Goal: Information Seeking & Learning: Learn about a topic

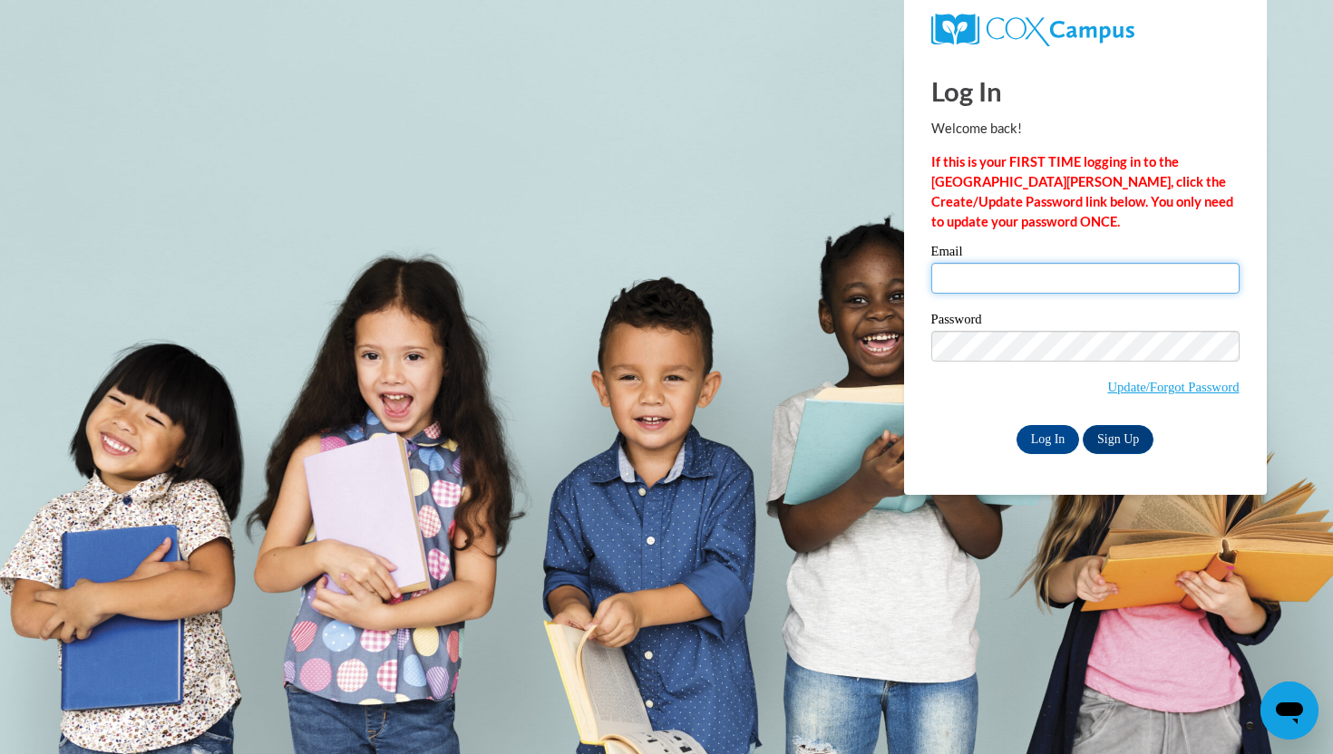
click at [1124, 278] on input "Email" at bounding box center [1085, 278] width 308 height 31
type input "csowinski@waukesha.k12.wi.us"
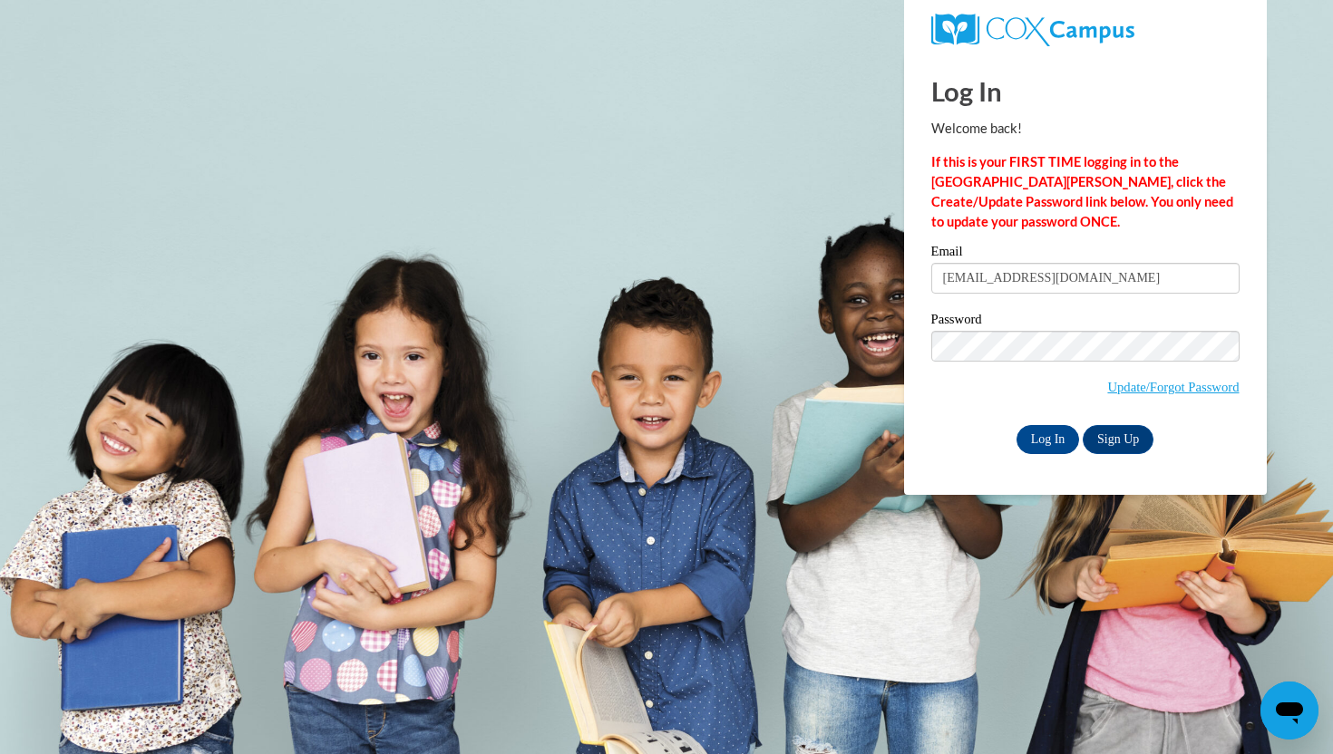
click at [377, 675] on body "Log In Welcome back! If this is your FIRST TIME logging in to the NEW Cox Campu…" at bounding box center [666, 377] width 1333 height 754
click at [1029, 442] on input "Log In" at bounding box center [1047, 439] width 63 height 29
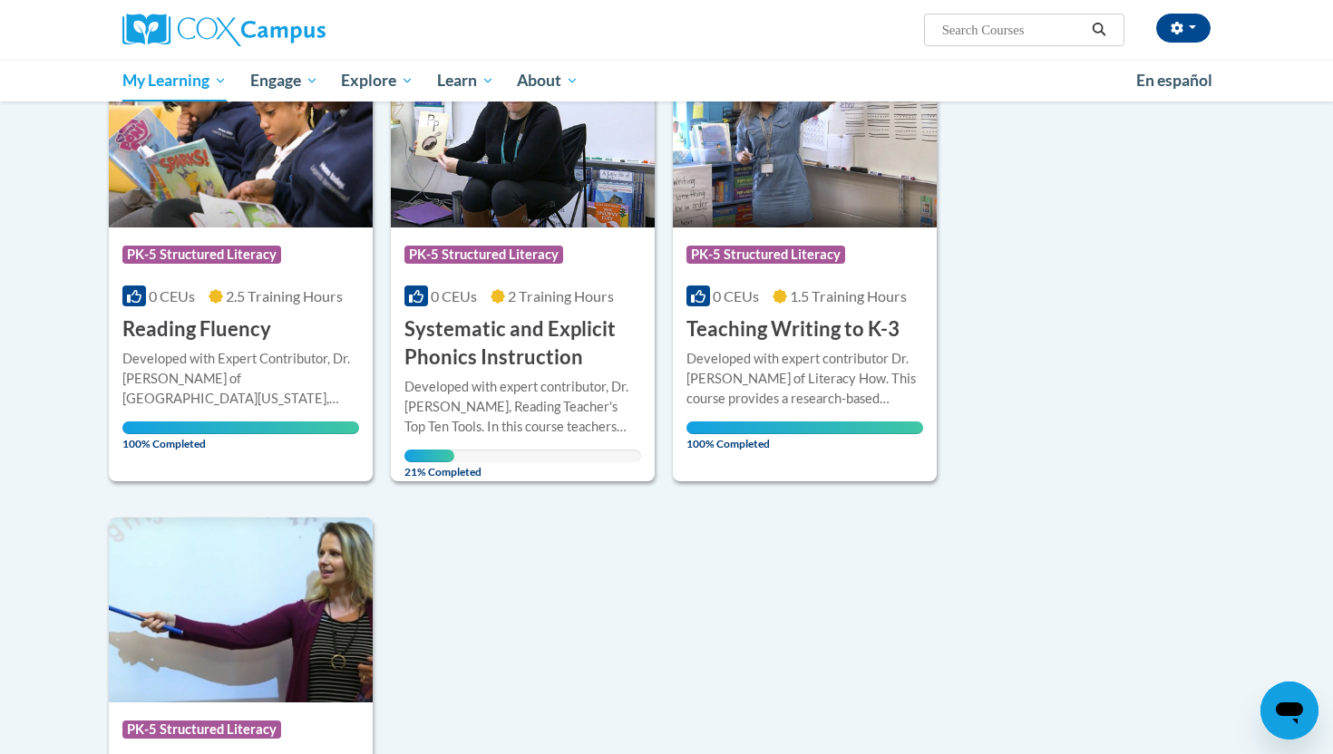
scroll to position [7, 0]
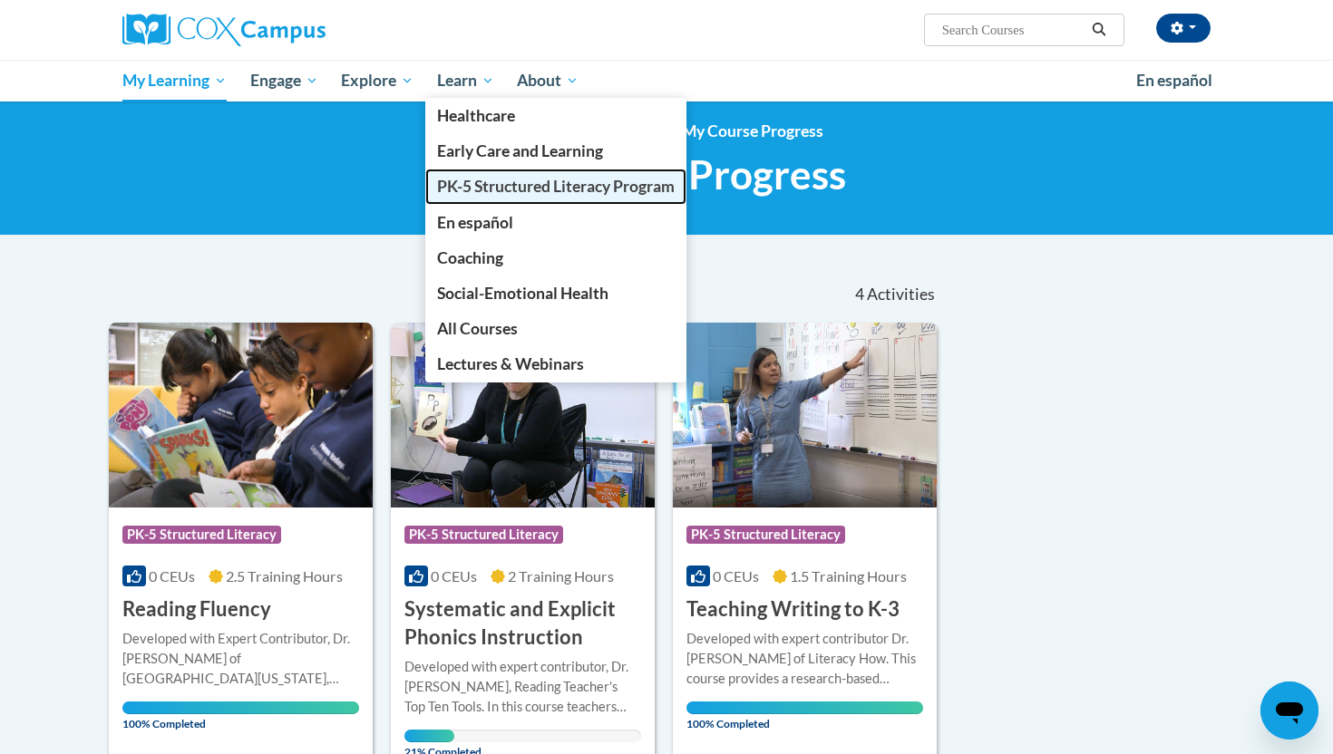
click at [497, 183] on span "PK-5 Structured Literacy Program" at bounding box center [556, 186] width 238 height 19
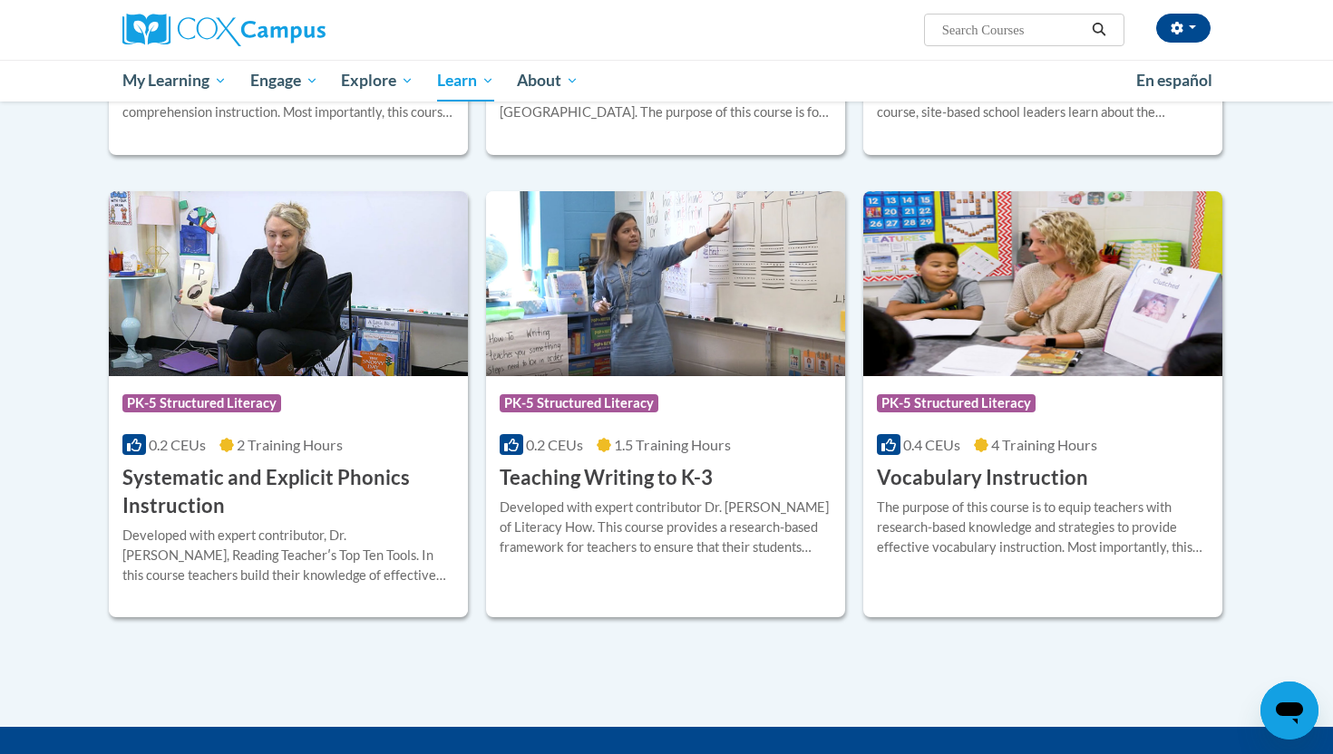
scroll to position [1870, 0]
click at [1051, 328] on img at bounding box center [1042, 282] width 359 height 185
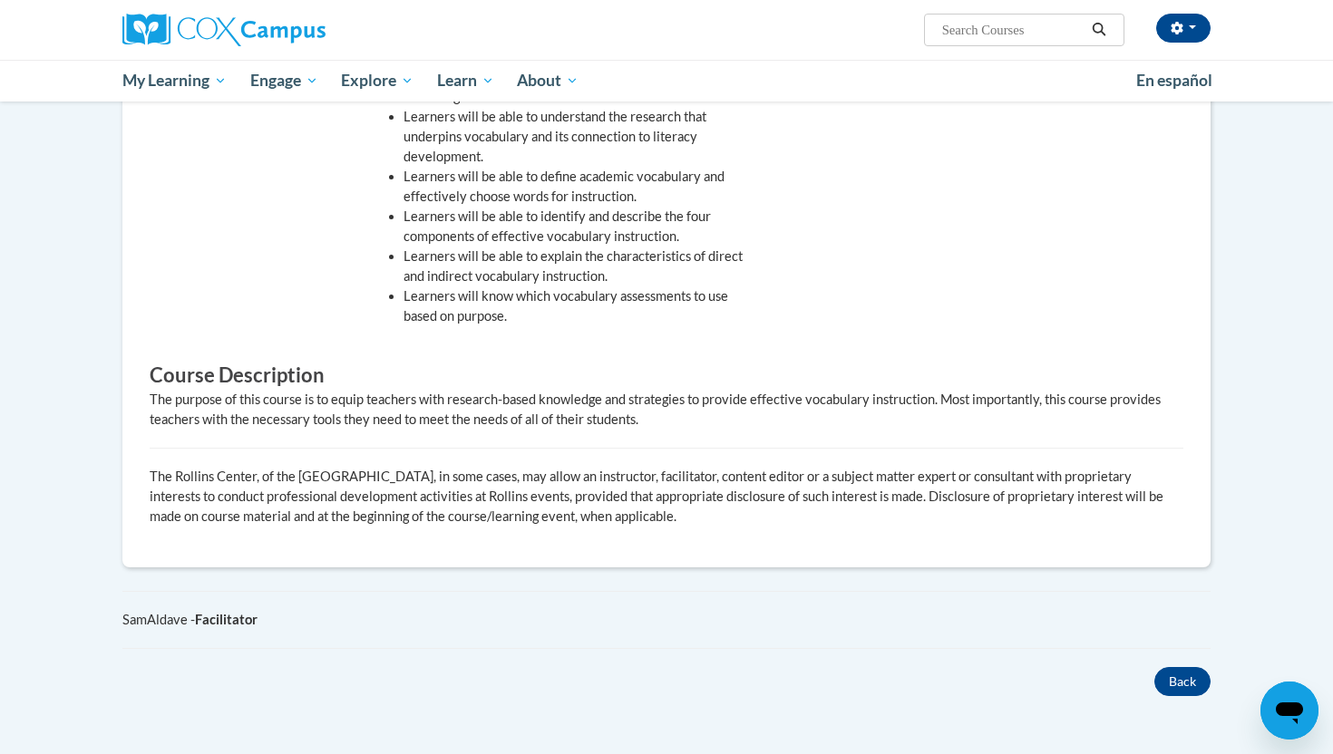
scroll to position [204, 0]
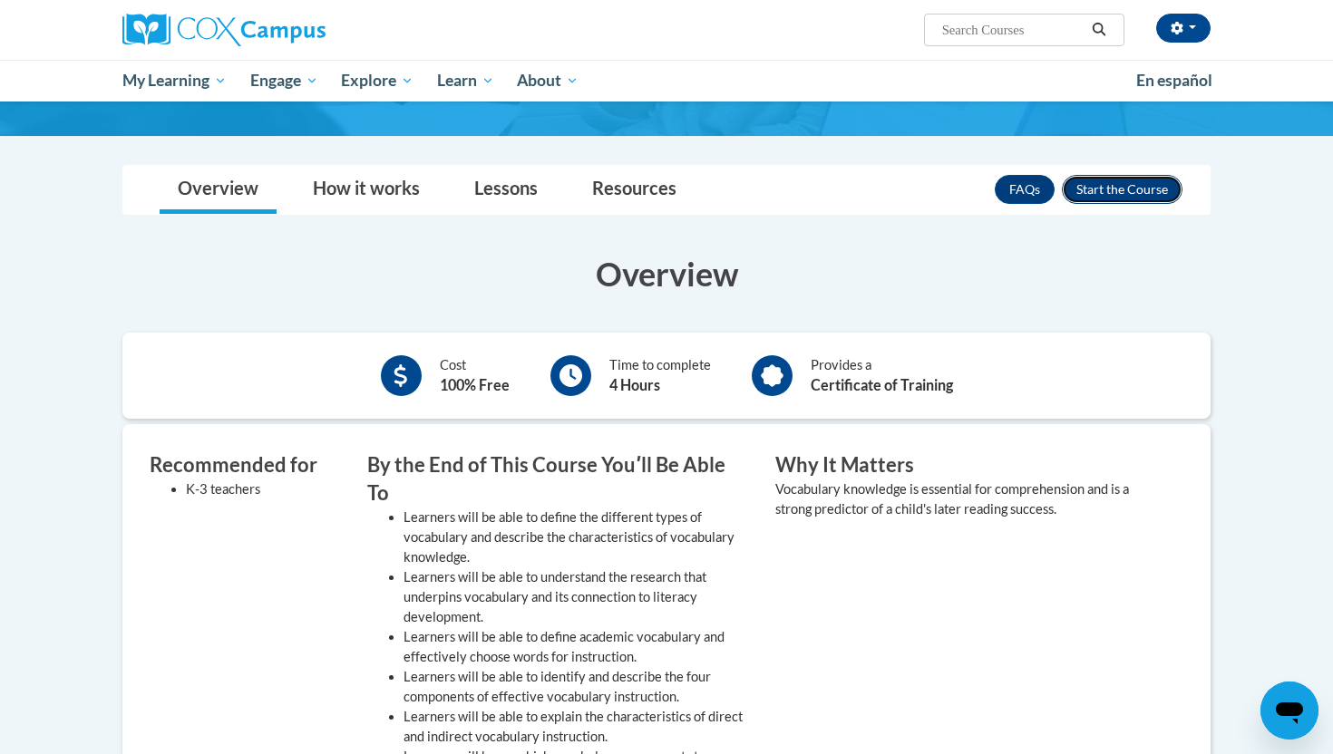
click at [1126, 186] on button "Enroll" at bounding box center [1122, 189] width 121 height 29
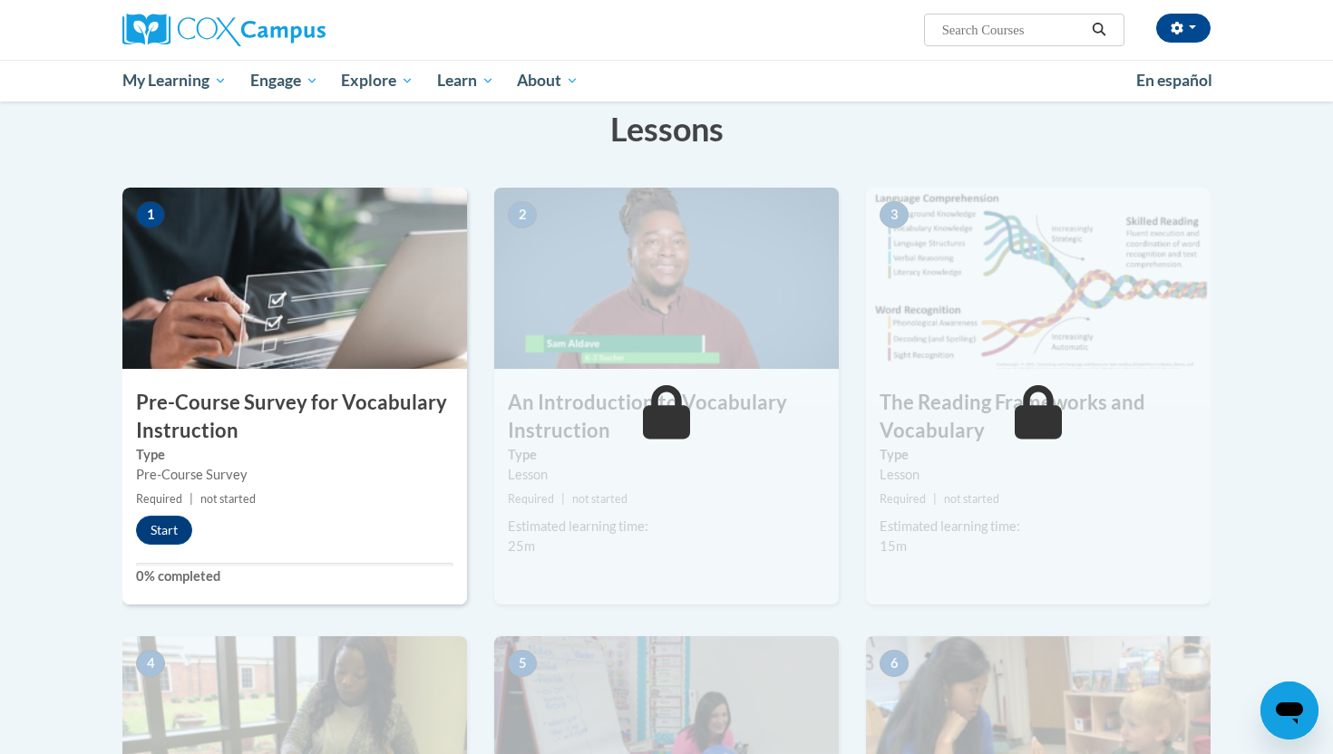
scroll to position [309, 0]
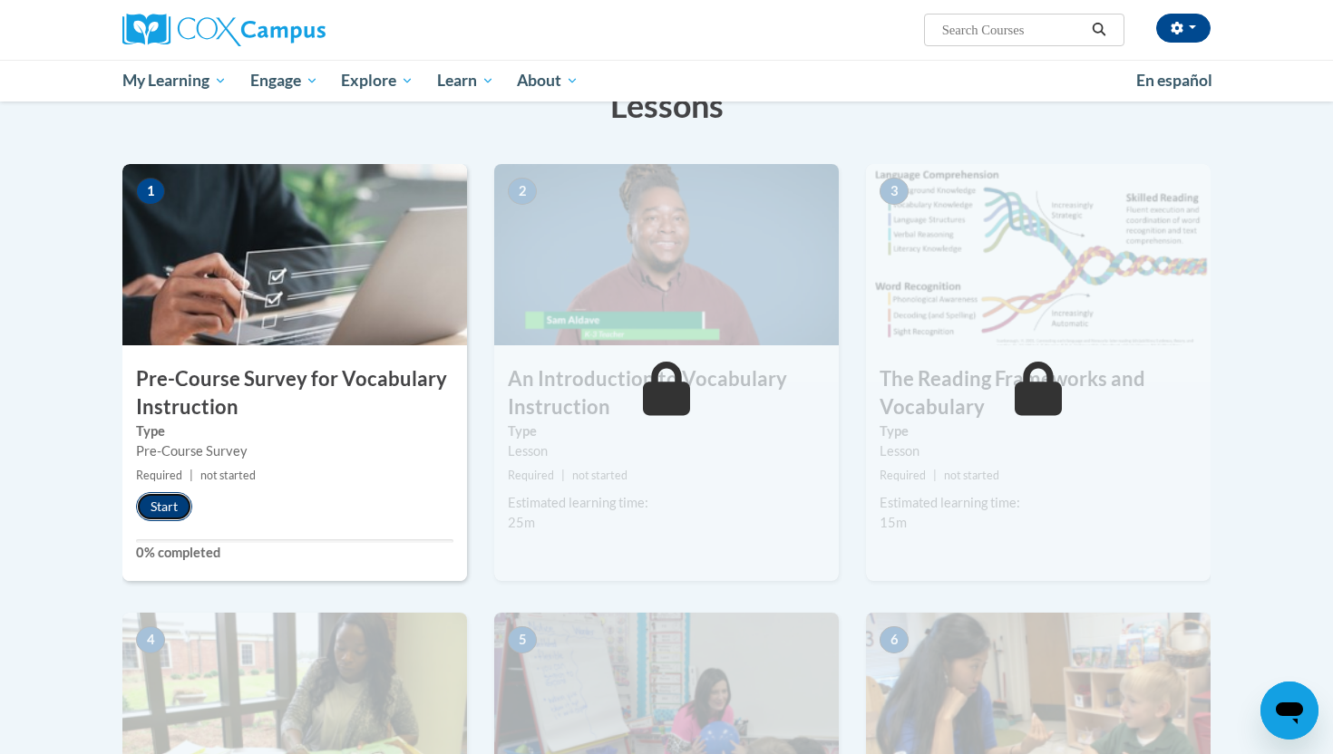
click at [175, 504] on button "Start" at bounding box center [164, 506] width 56 height 29
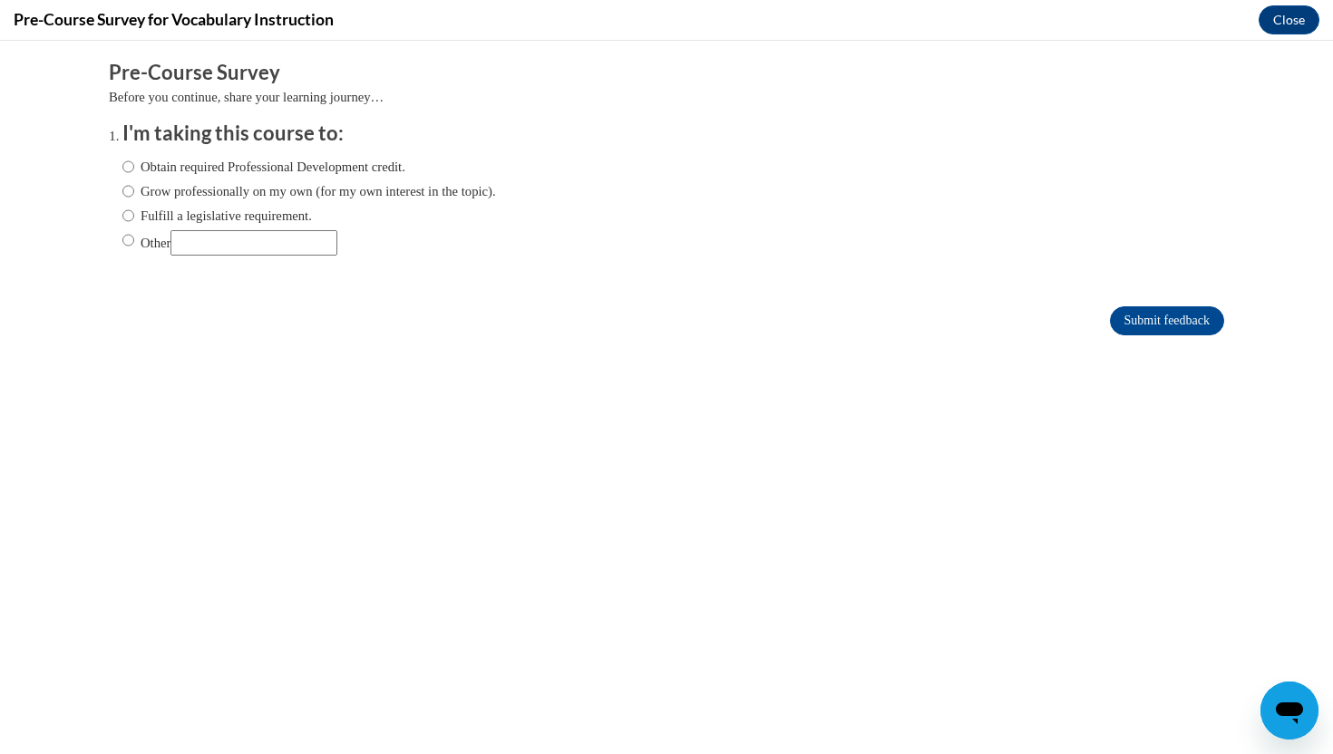
scroll to position [0, 0]
click at [255, 169] on label "Obtain required Professional Development credit." at bounding box center [263, 167] width 283 height 20
click at [134, 169] on input "Obtain required Professional Development credit." at bounding box center [128, 167] width 12 height 20
radio input "true"
click at [1164, 309] on input "Submit feedback" at bounding box center [1167, 320] width 114 height 29
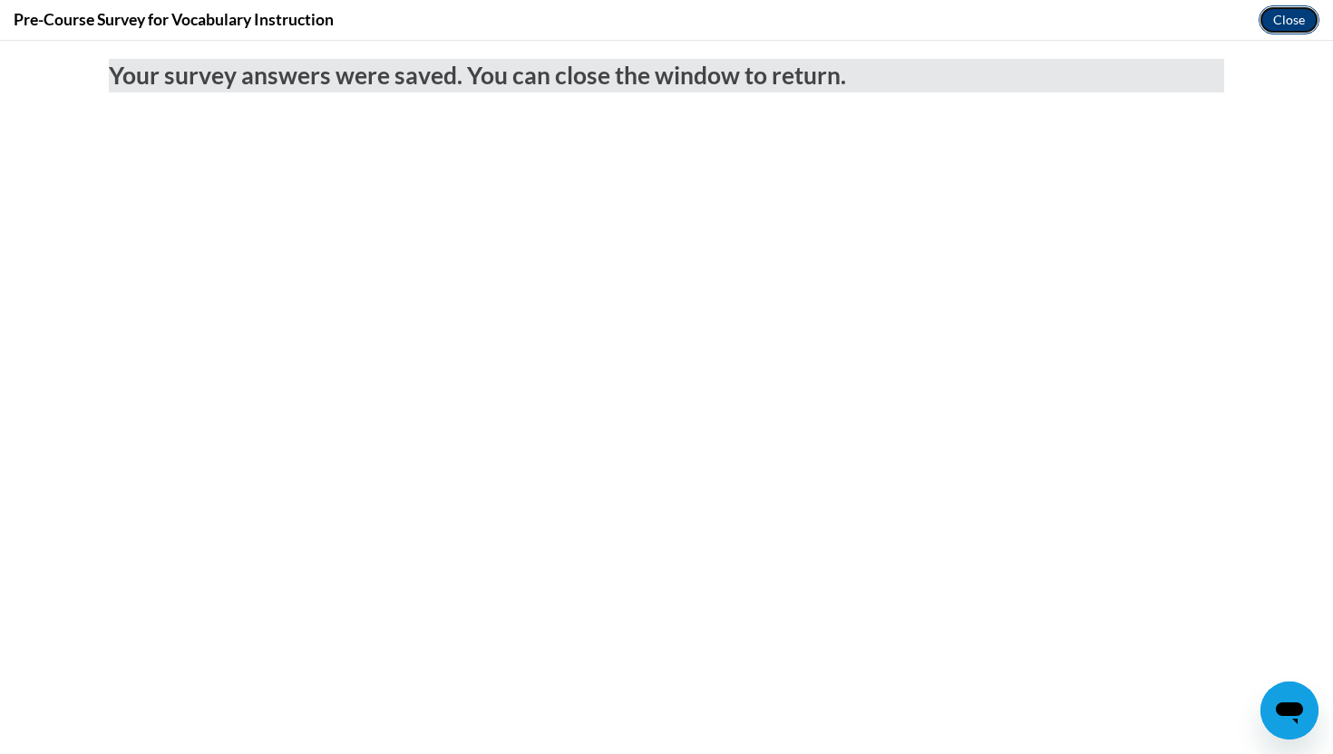
click at [1281, 21] on button "Close" at bounding box center [1288, 19] width 61 height 29
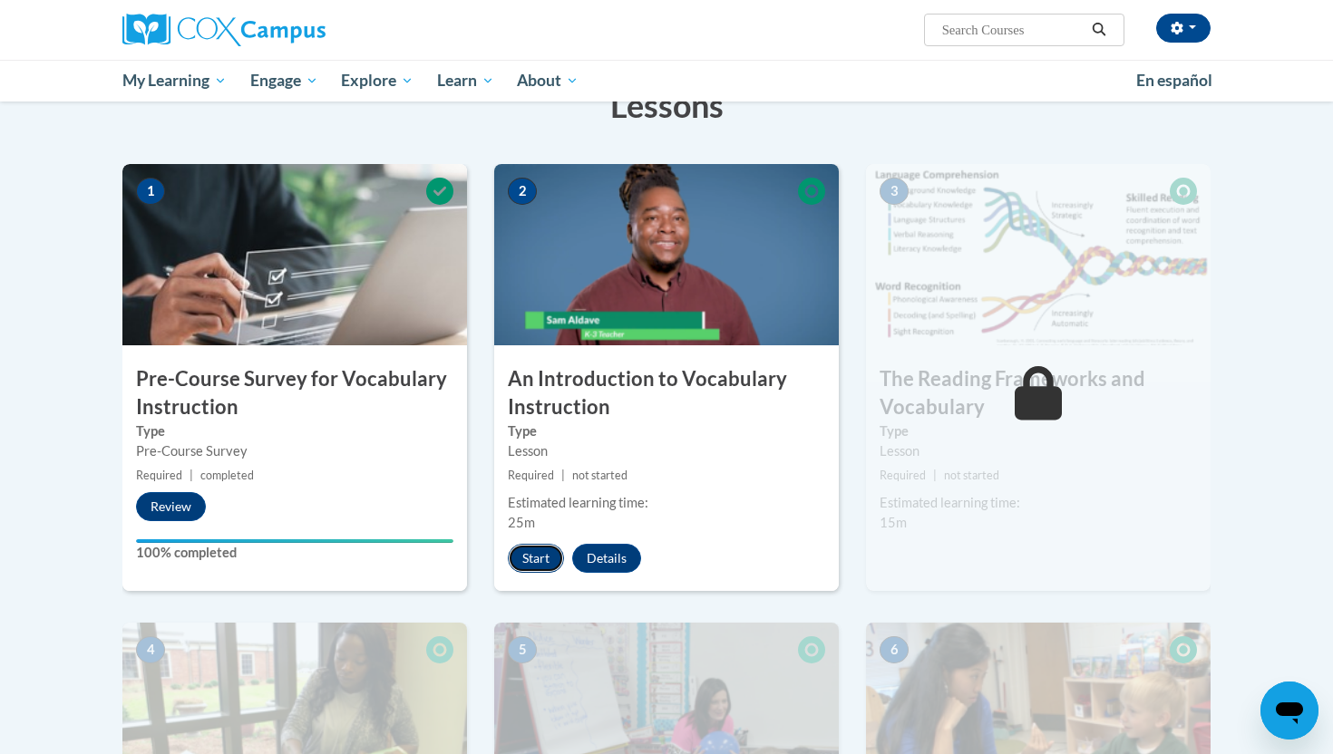
click at [549, 556] on button "Start" at bounding box center [536, 558] width 56 height 29
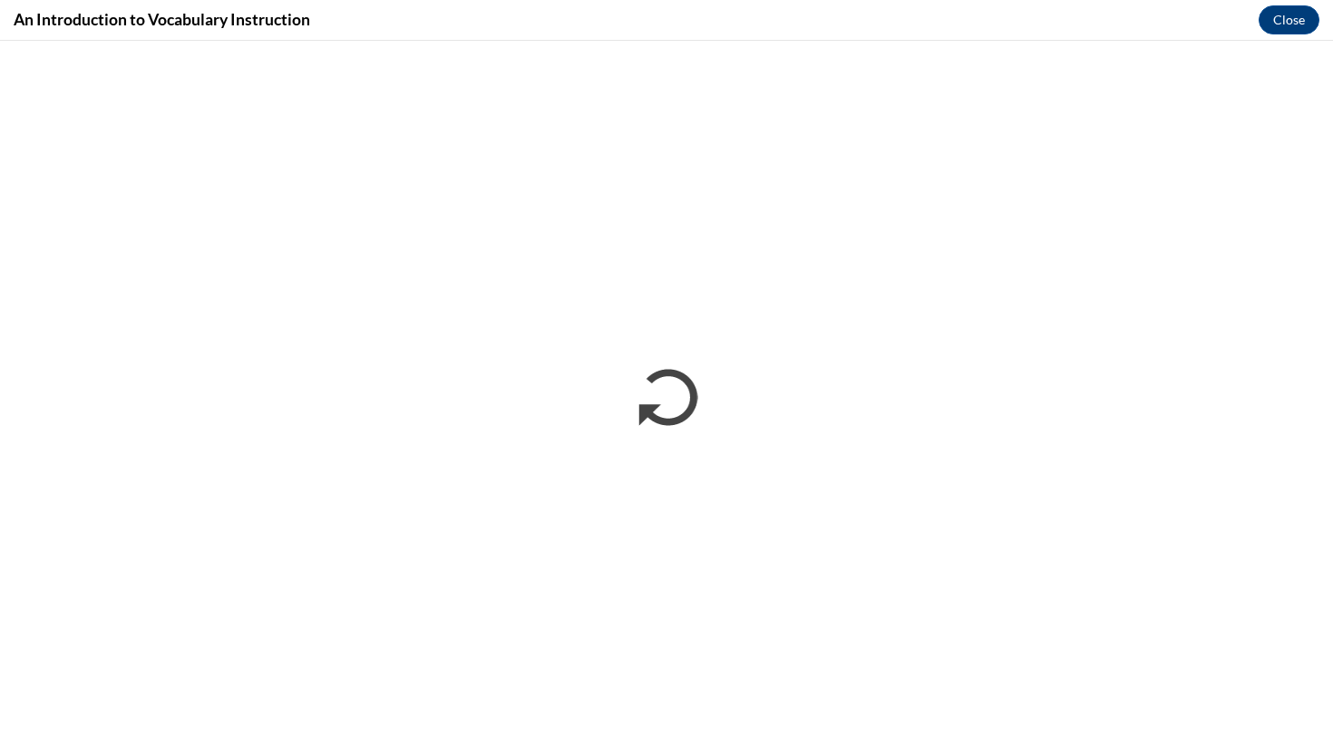
click at [1122, 34] on div "An Introduction to Vocabulary Instruction Close" at bounding box center [666, 20] width 1333 height 41
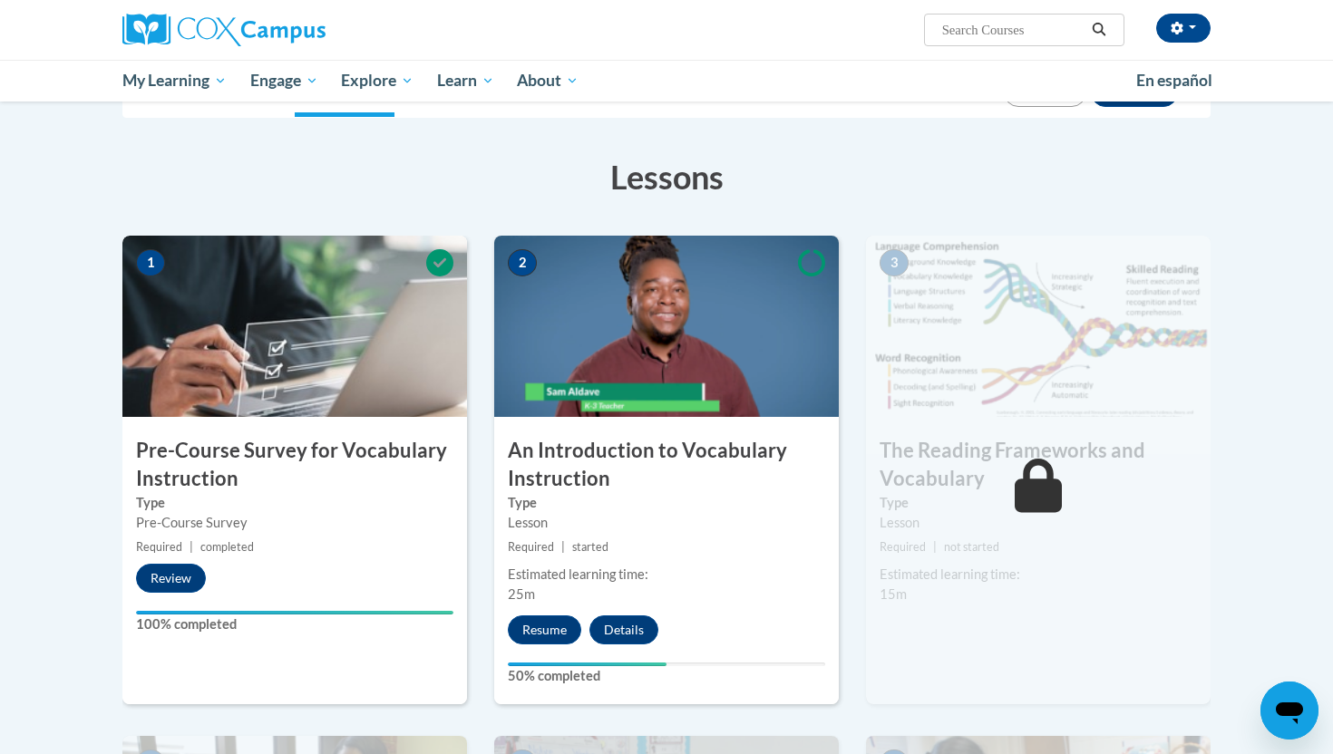
scroll to position [248, 0]
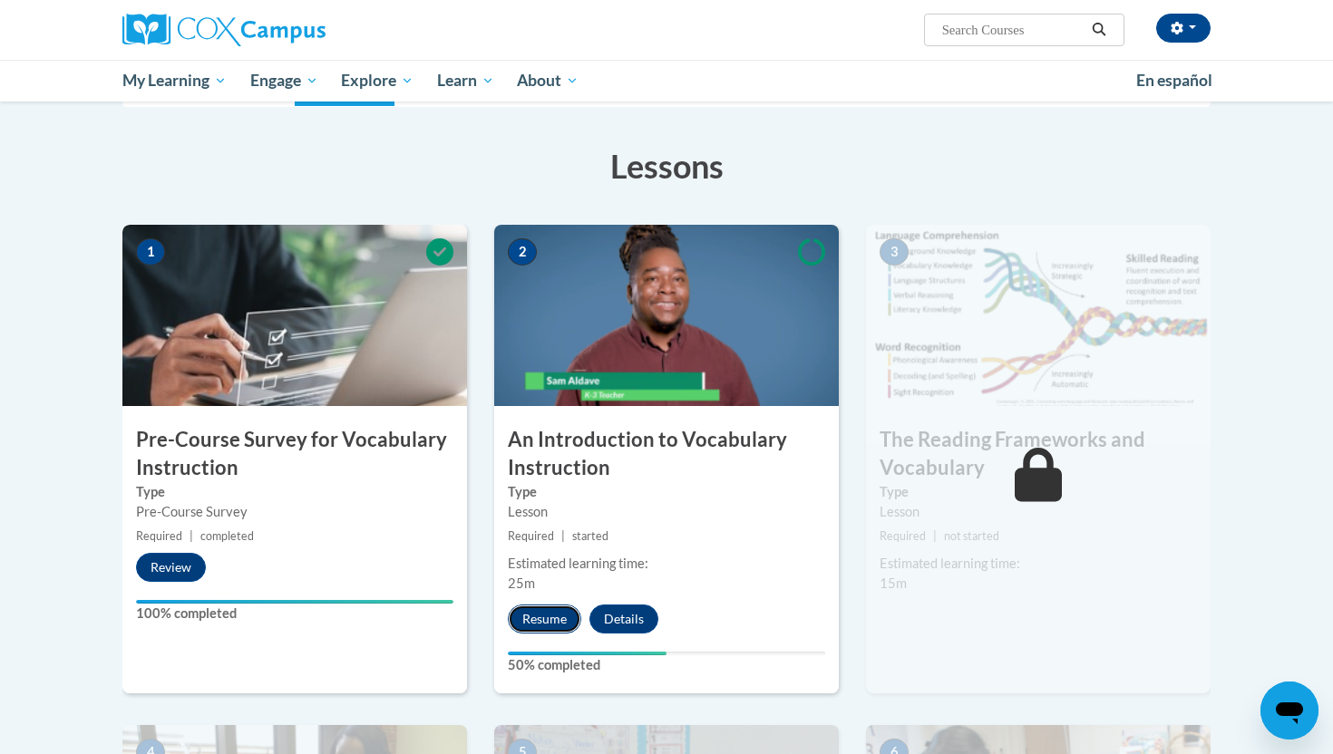
click at [563, 625] on button "Resume" at bounding box center [544, 619] width 73 height 29
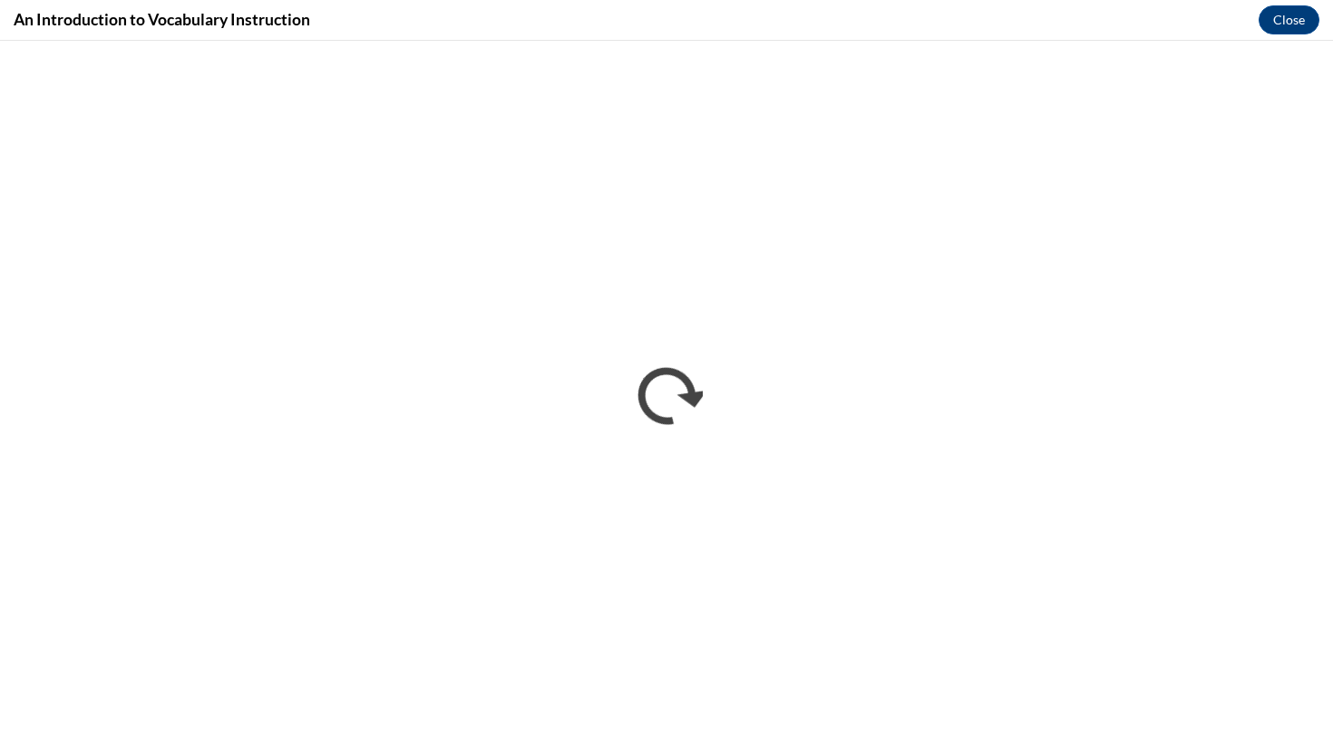
scroll to position [0, 0]
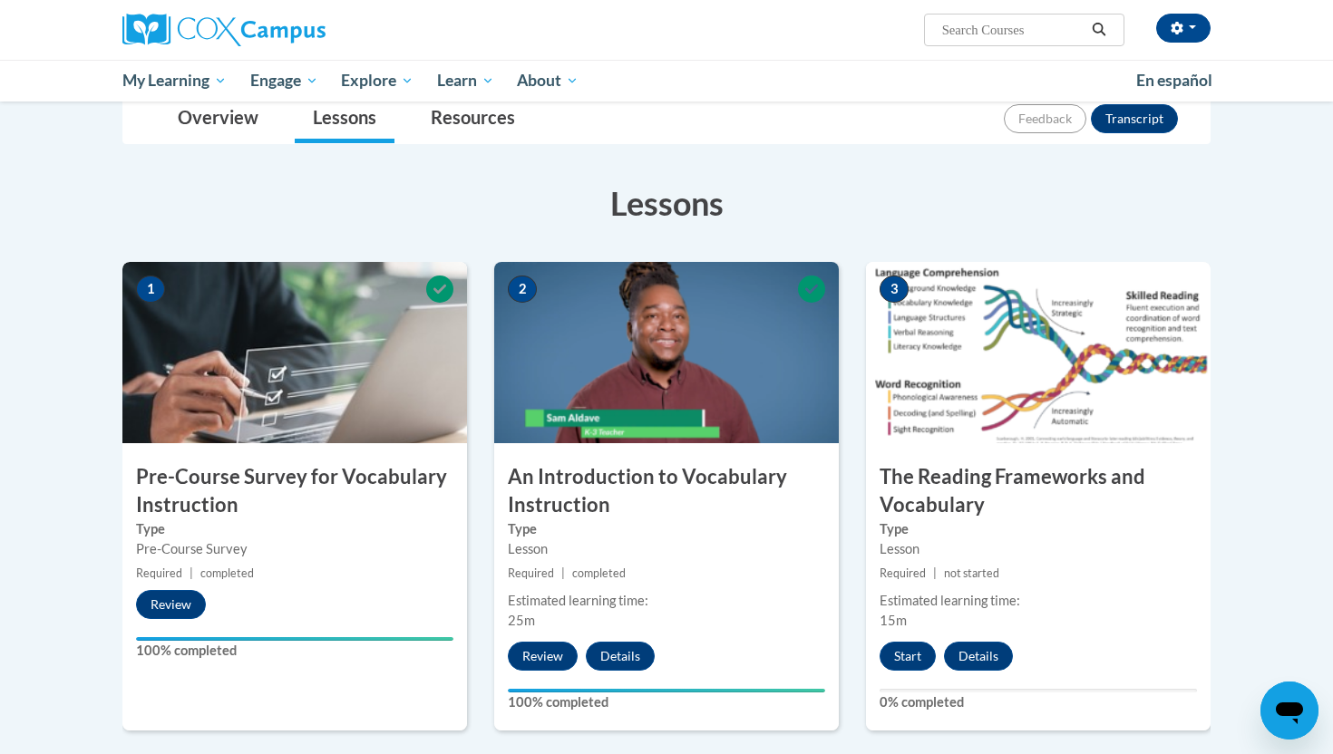
scroll to position [234, 0]
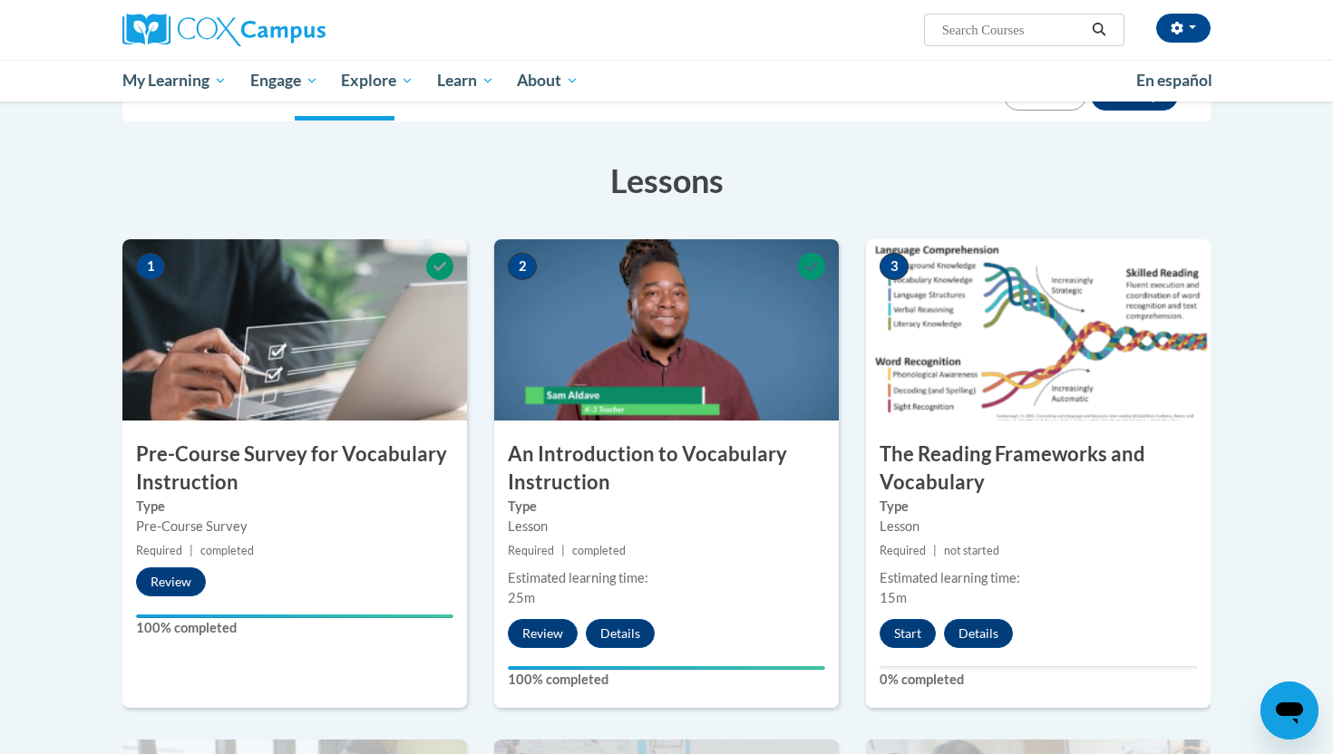
click at [1014, 410] on img at bounding box center [1038, 329] width 345 height 181
click at [912, 627] on button "Start" at bounding box center [907, 633] width 56 height 29
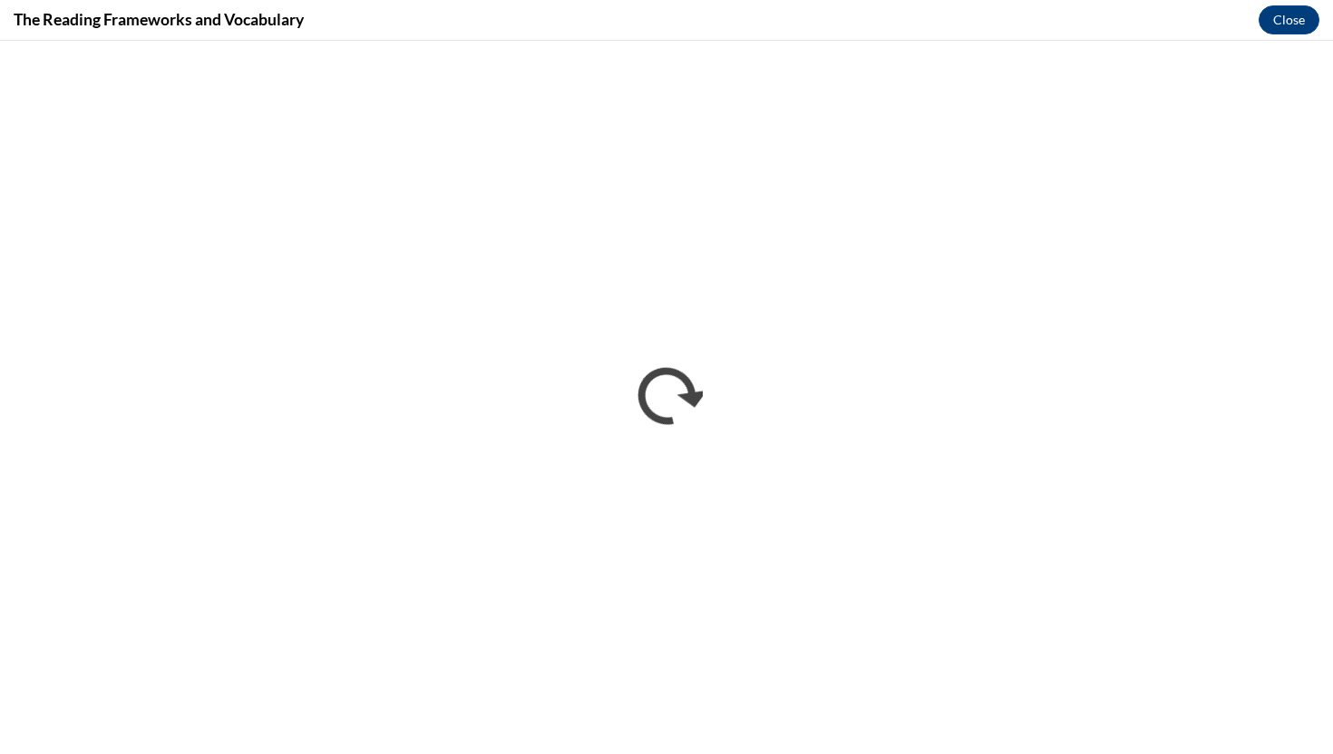
scroll to position [0, 0]
